Goal: Obtain resource: Download file/media

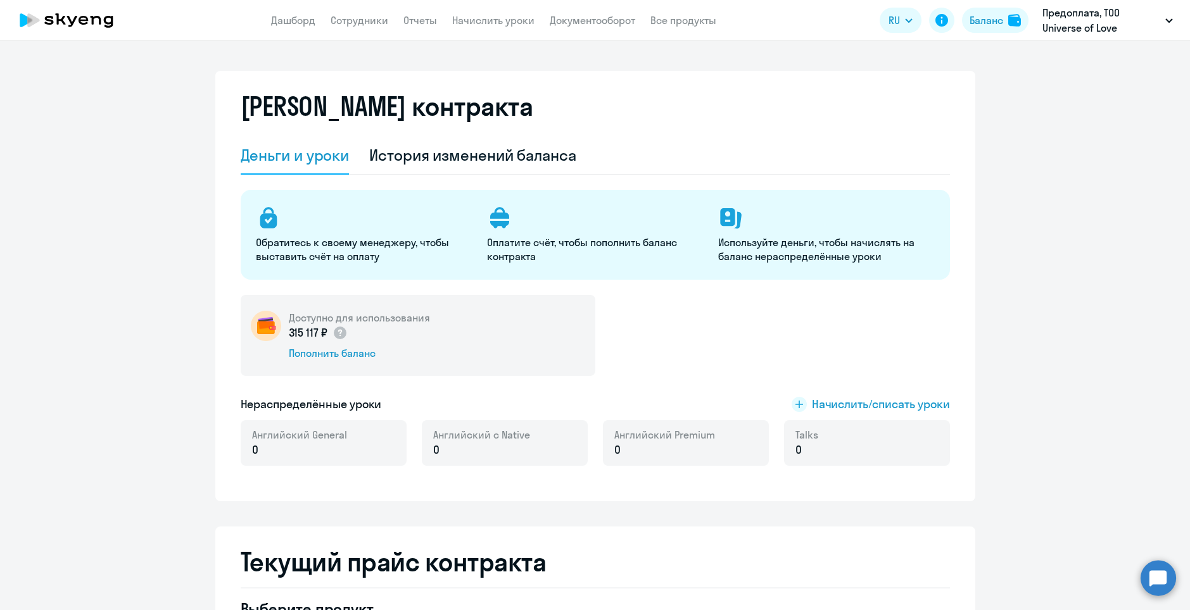
select select "english_adult_not_native_speaker"
click at [353, 19] on link "Сотрудники" at bounding box center [360, 20] width 58 height 13
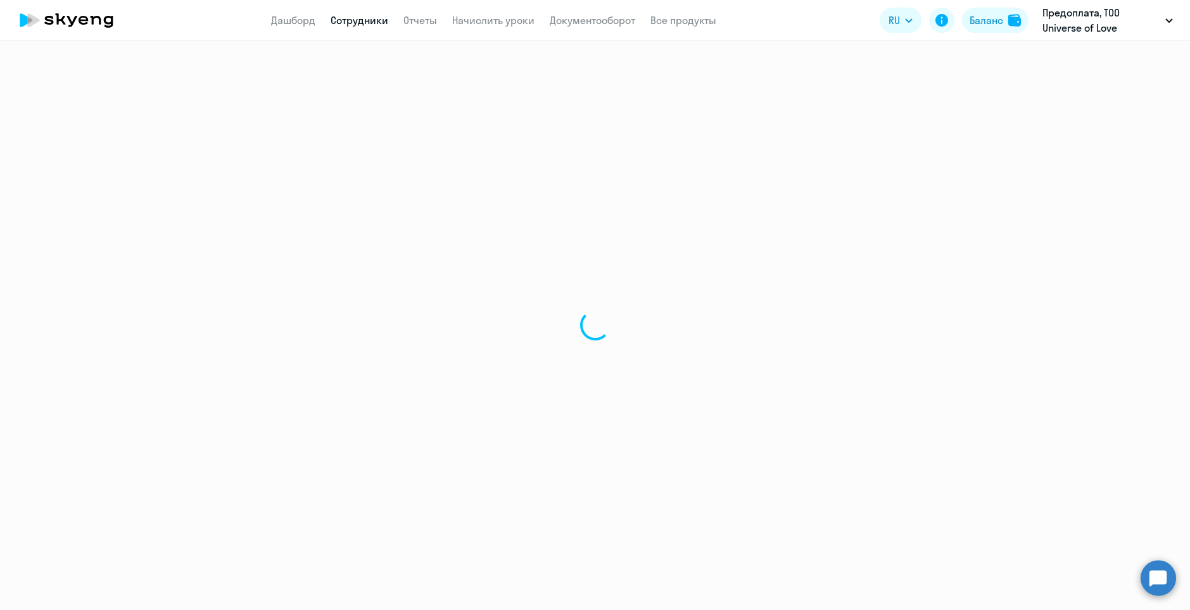
select select "30"
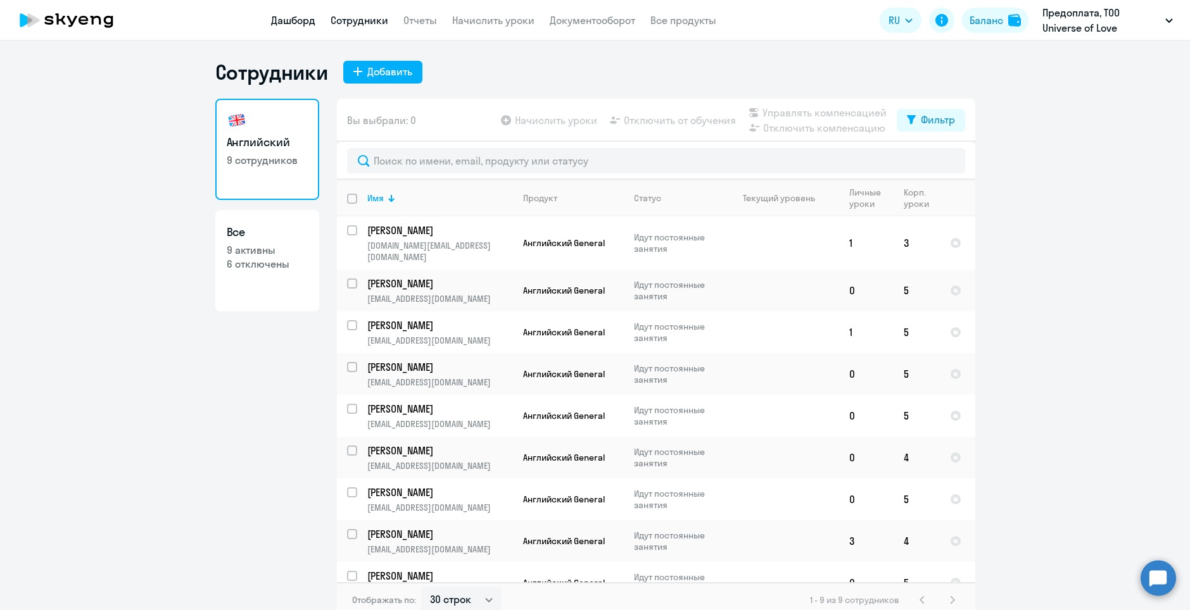
click at [308, 26] on link "Дашборд" at bounding box center [293, 20] width 44 height 13
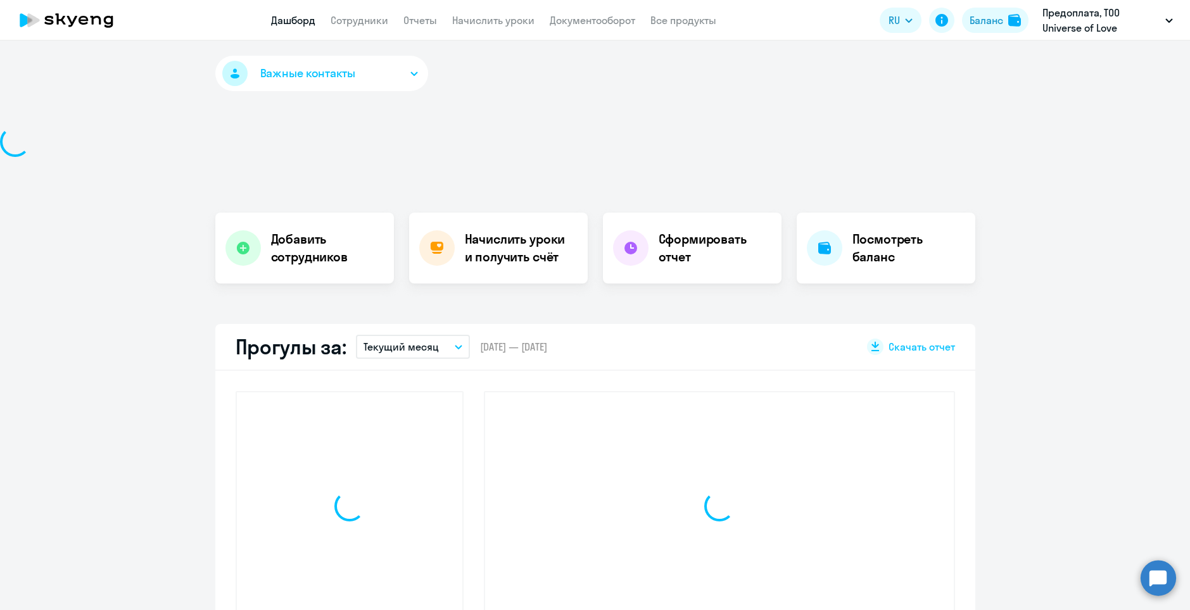
select select "30"
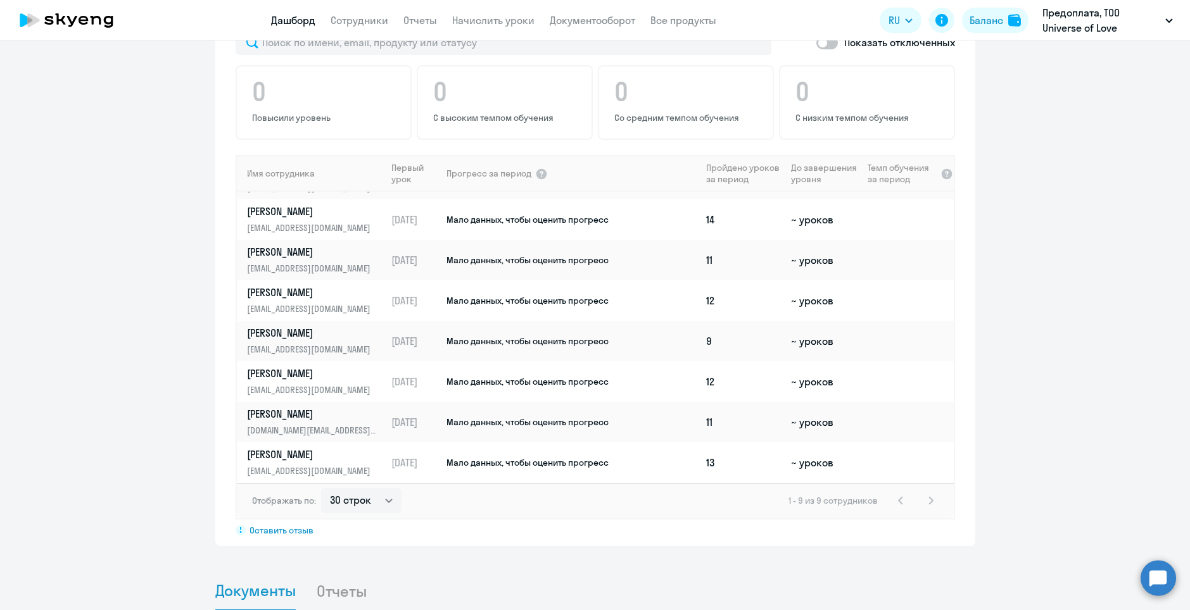
scroll to position [1026, 0]
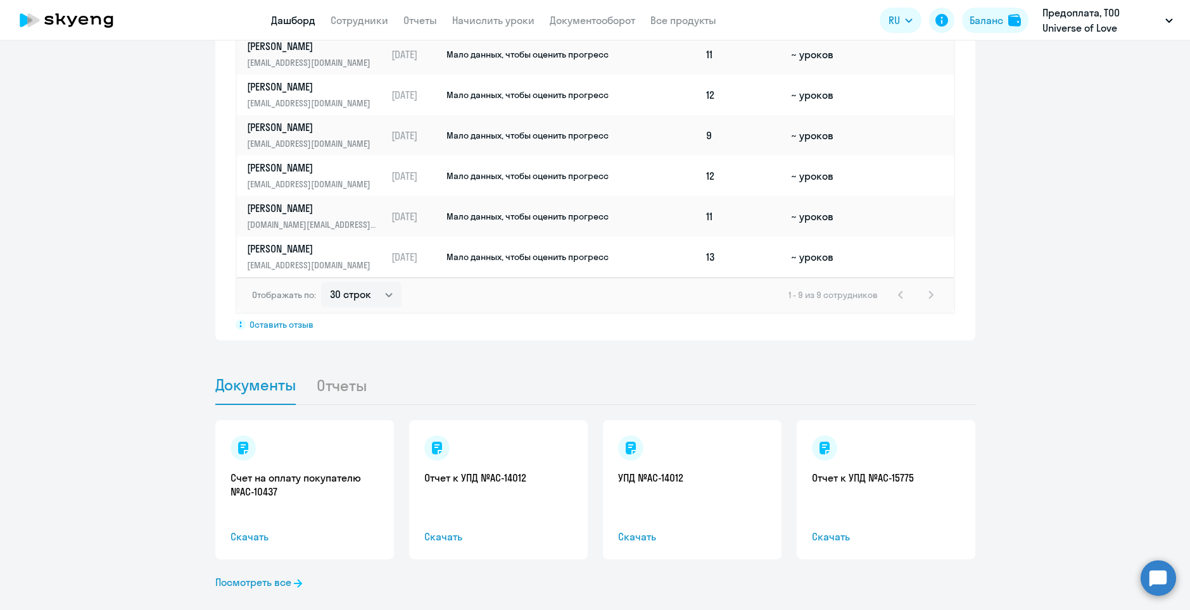
click at [275, 487] on div "Счет на оплату покупателю №AC-10437 Скачать" at bounding box center [304, 489] width 179 height 139
click at [243, 529] on span "Скачать" at bounding box center [304, 536] width 148 height 15
click at [745, 344] on div "Важные контакты Экспресс-чат поддержки Сопровождение компании + документооборот…" at bounding box center [595, 326] width 1190 height 570
click at [272, 575] on link "Посмотреть все" at bounding box center [258, 582] width 87 height 15
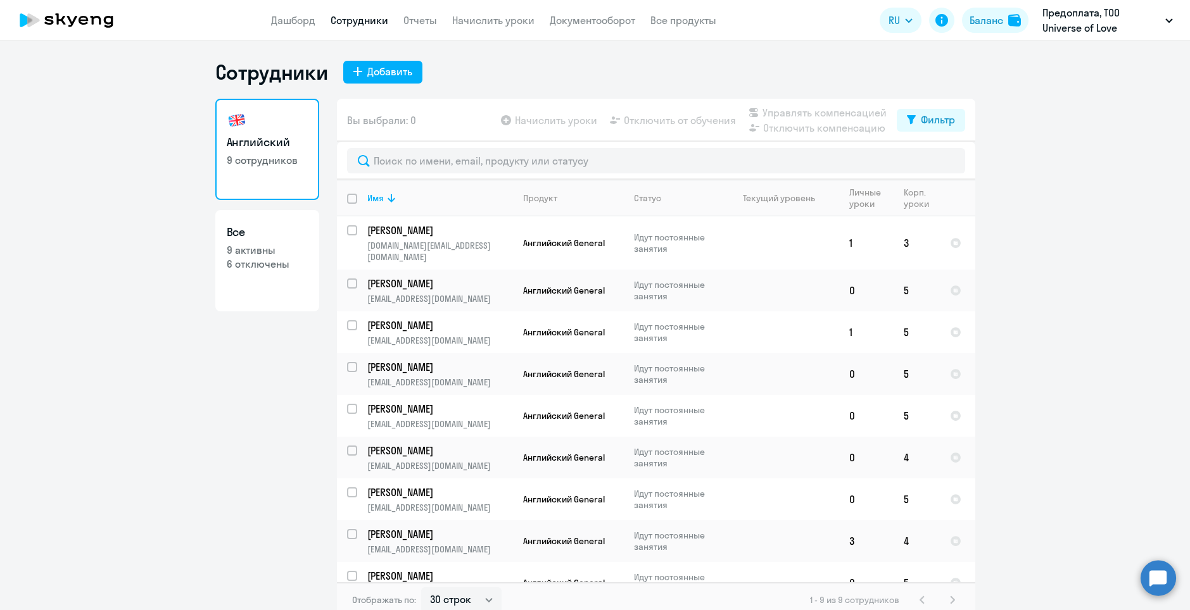
select select "30"
click at [1075, 22] on p "Предоплата, ТОО Universe of Love (Универсе оф лове)" at bounding box center [1101, 20] width 118 height 30
click at [1076, 22] on p "Предоплата, ТОО Universe of Love (Универсе оф лове)" at bounding box center [1101, 20] width 118 height 30
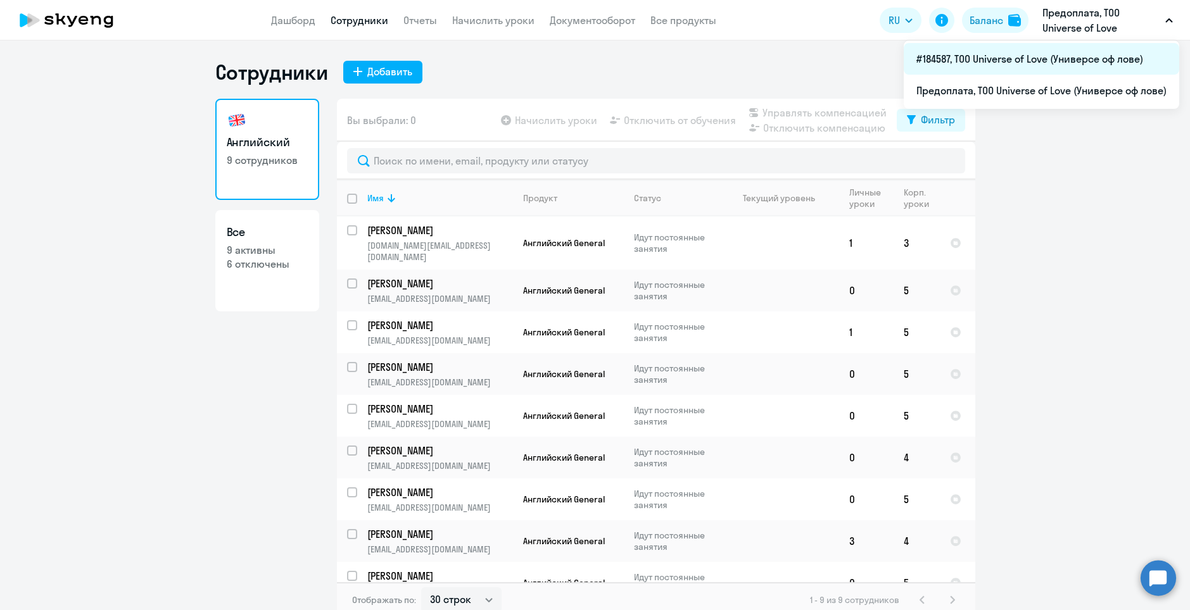
click at [1059, 61] on li "#184587, ТОО Universe of Love (Универсе оф лове)" at bounding box center [1041, 59] width 275 height 32
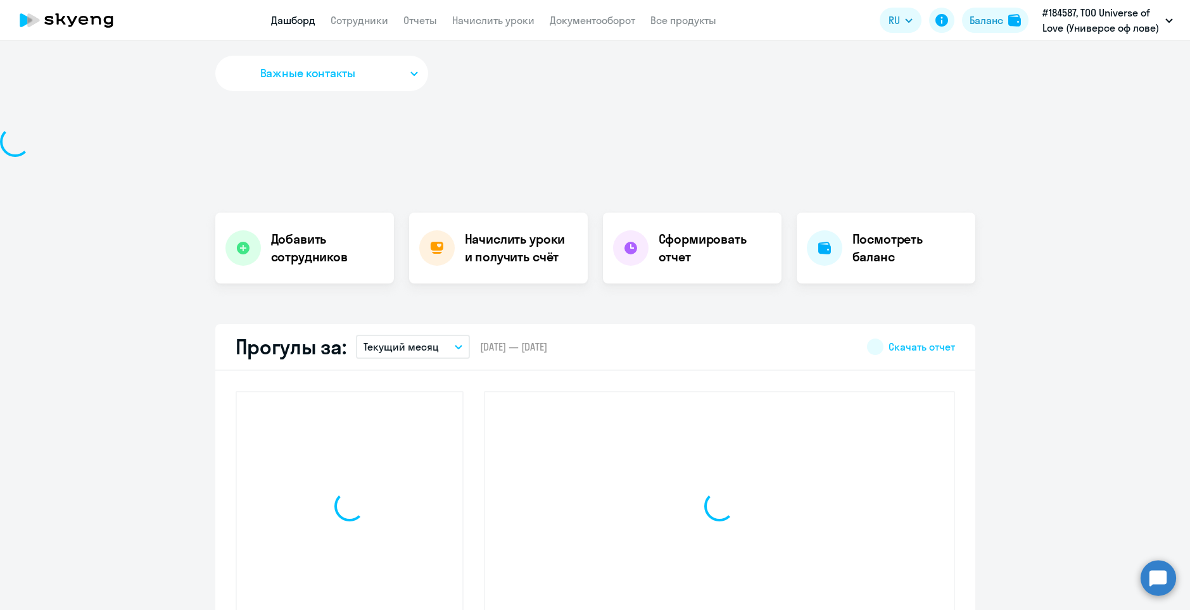
select select "30"
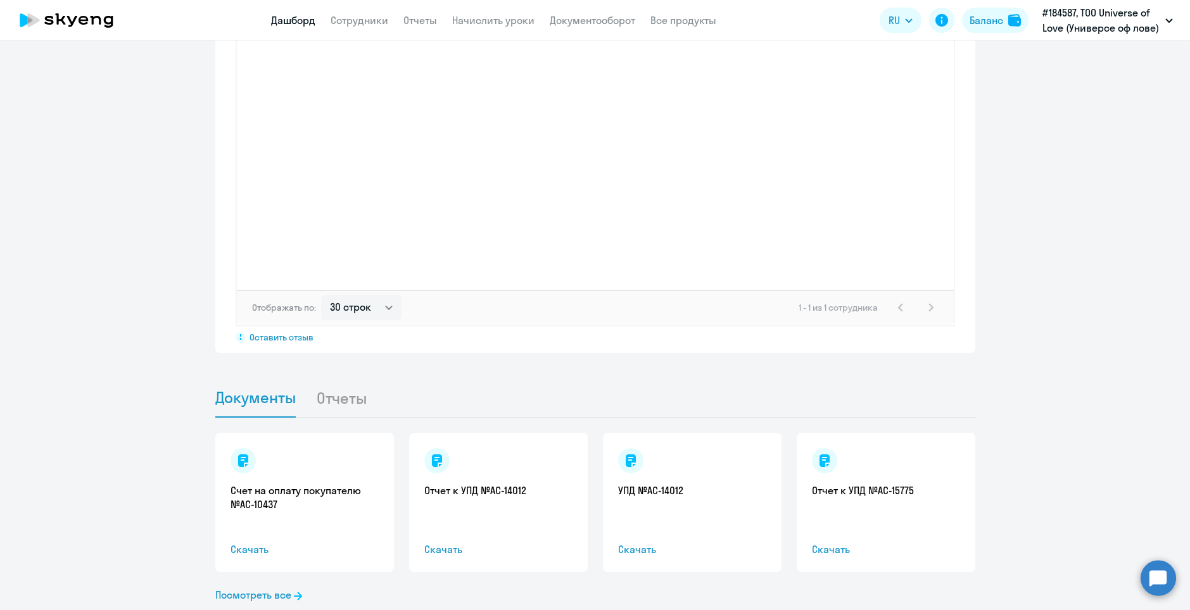
scroll to position [1024, 0]
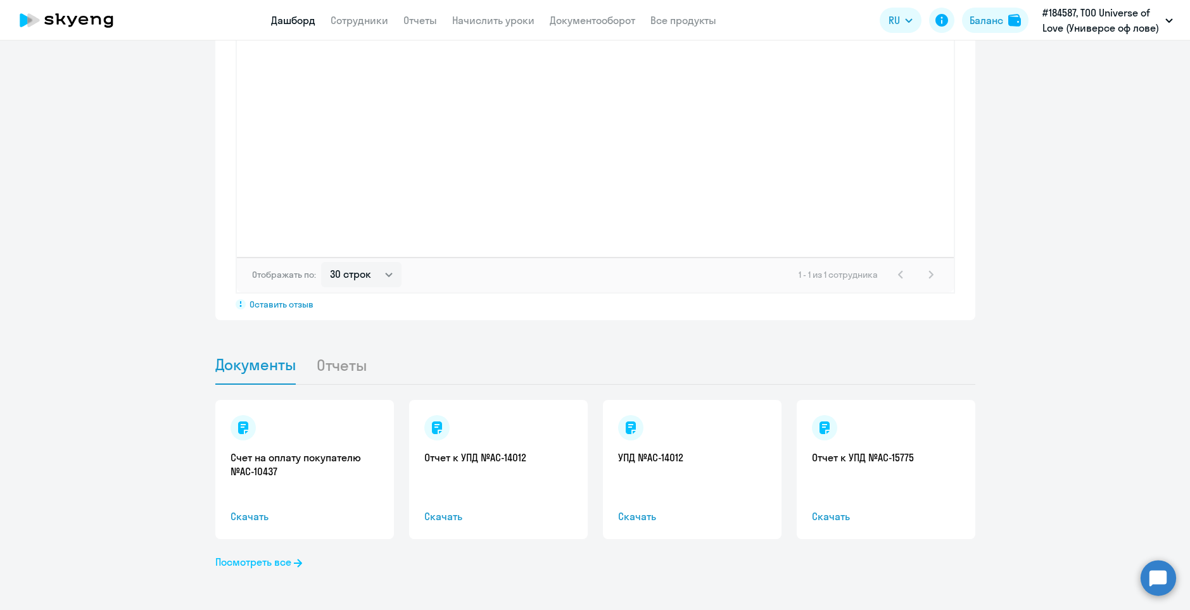
click at [282, 569] on link "Посмотреть все" at bounding box center [258, 562] width 87 height 15
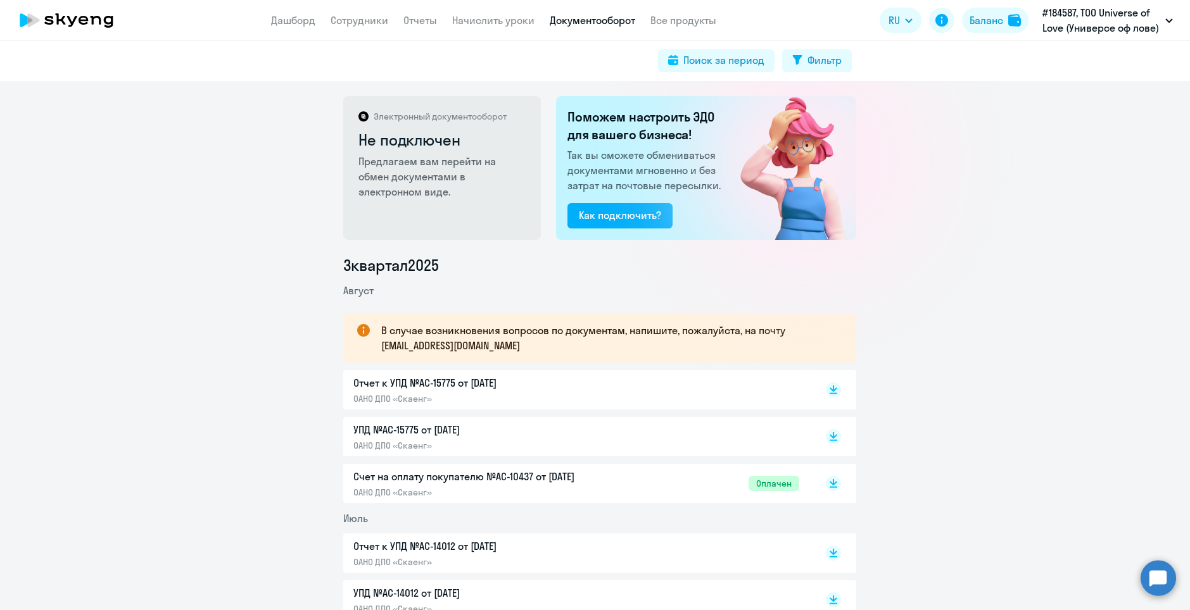
click at [476, 434] on p "УПД №AC-15775 от [DATE]" at bounding box center [486, 429] width 266 height 15
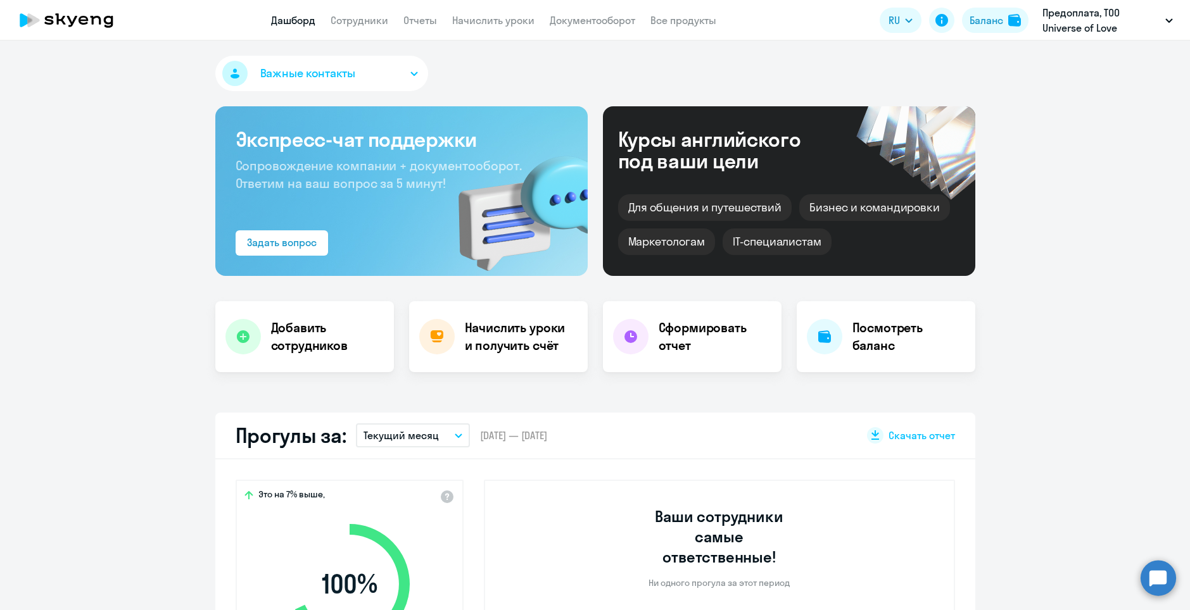
select select "30"
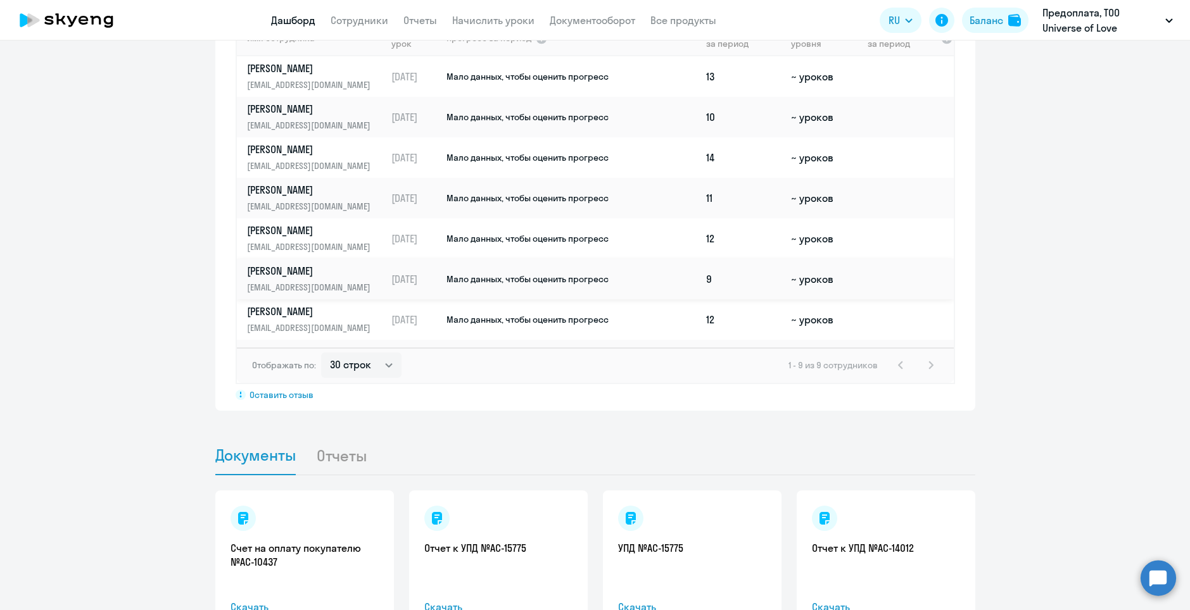
scroll to position [1026, 0]
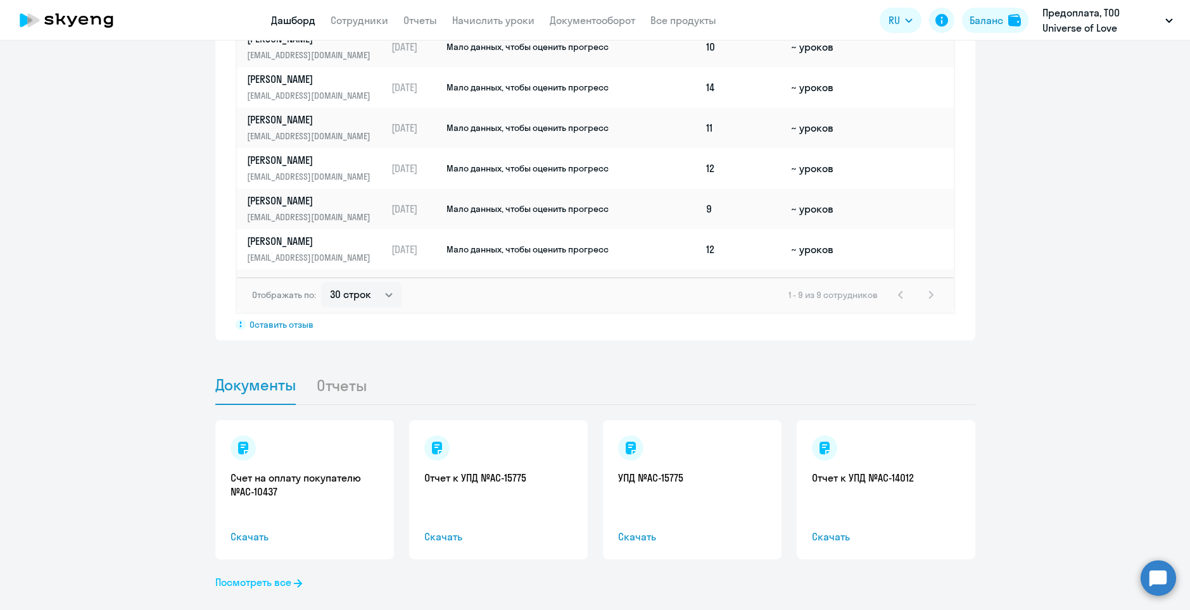
click at [247, 575] on link "Посмотреть все" at bounding box center [258, 582] width 87 height 15
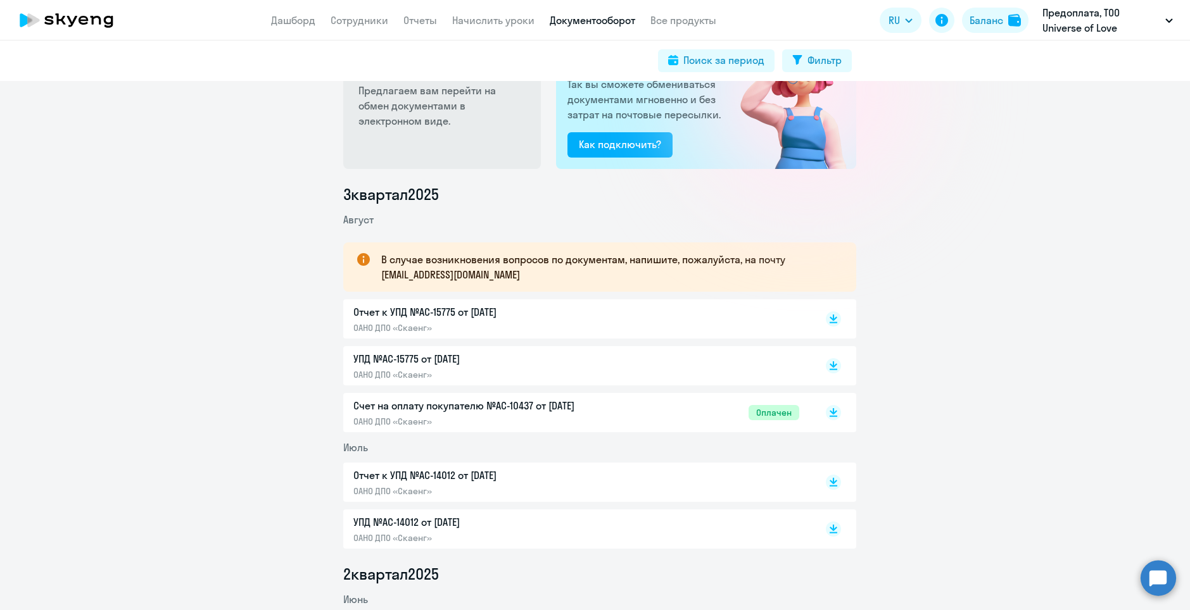
scroll to position [63, 0]
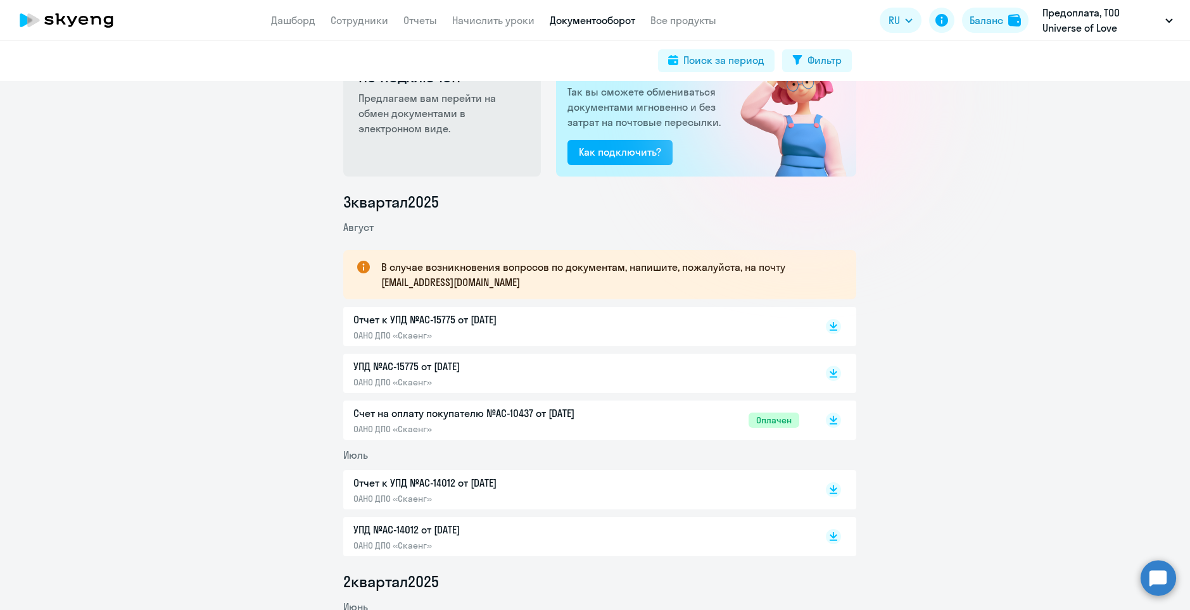
click at [455, 412] on p "Счет на оплату покупателю №AC-10437 от [DATE]" at bounding box center [486, 413] width 266 height 15
click at [419, 373] on p "УПД №AC-15775 от [DATE]" at bounding box center [486, 366] width 266 height 15
click at [403, 332] on p "ОАНО ДПО «Скаенг»" at bounding box center [486, 335] width 266 height 11
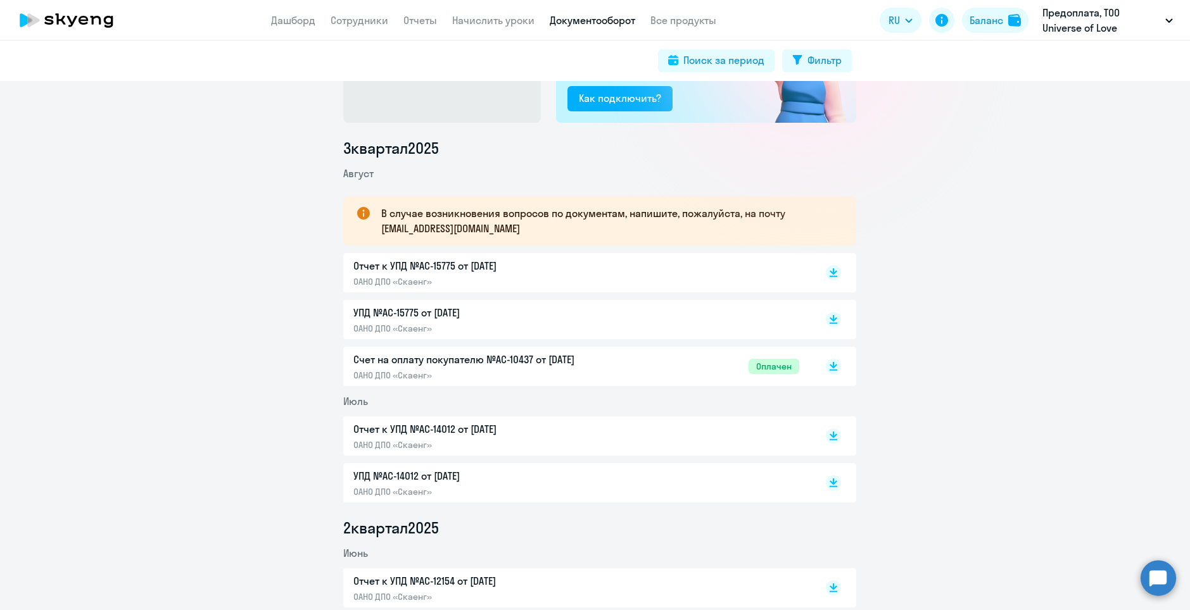
scroll to position [190, 0]
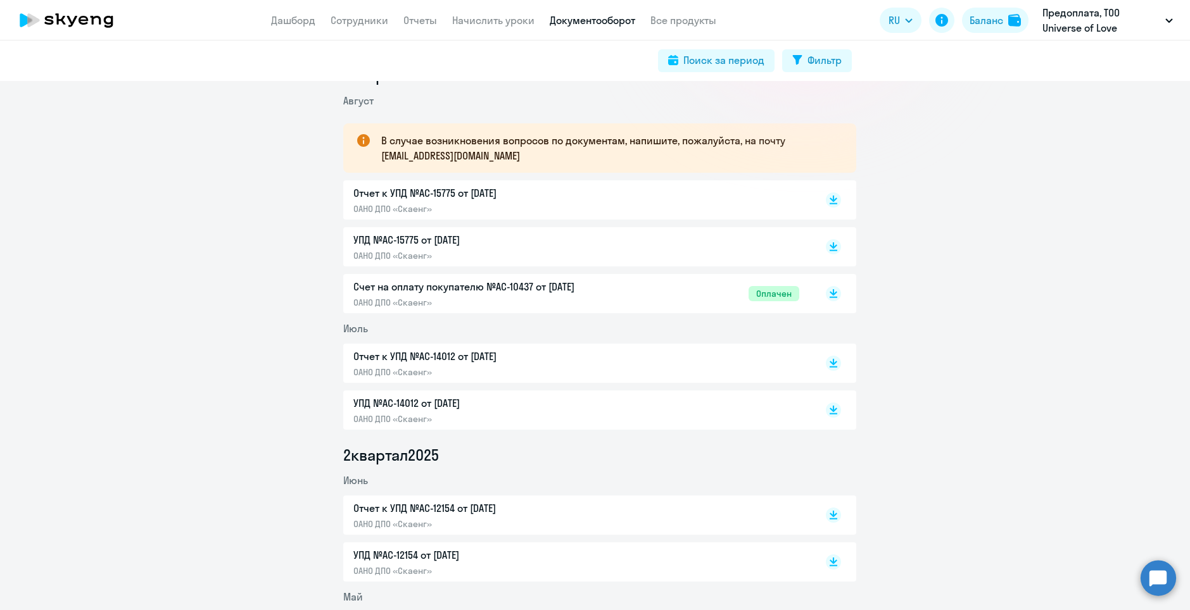
click at [446, 404] on p "УПД №AC-14012 от [DATE]" at bounding box center [486, 403] width 266 height 15
click at [501, 360] on p "Отчет к УПД №AC-14012 от [DATE]" at bounding box center [486, 356] width 266 height 15
click at [490, 408] on p "УПД №AC-14012 от [DATE]" at bounding box center [486, 403] width 266 height 15
click at [542, 293] on p "Счет на оплату покупателю №AC-10437 от [DATE]" at bounding box center [486, 286] width 266 height 15
